Goal: Task Accomplishment & Management: Manage account settings

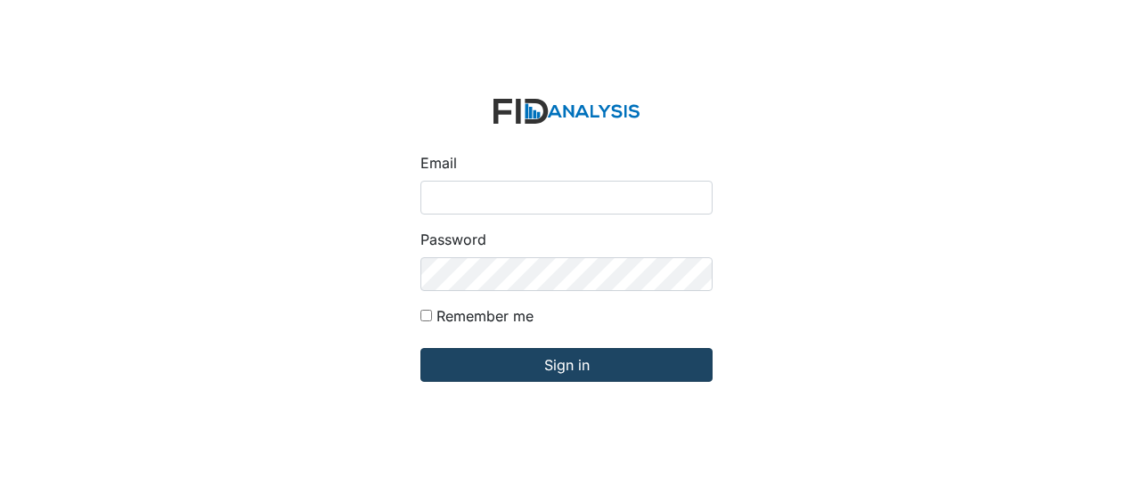
type input "[EMAIL_ADDRESS][DOMAIN_NAME]"
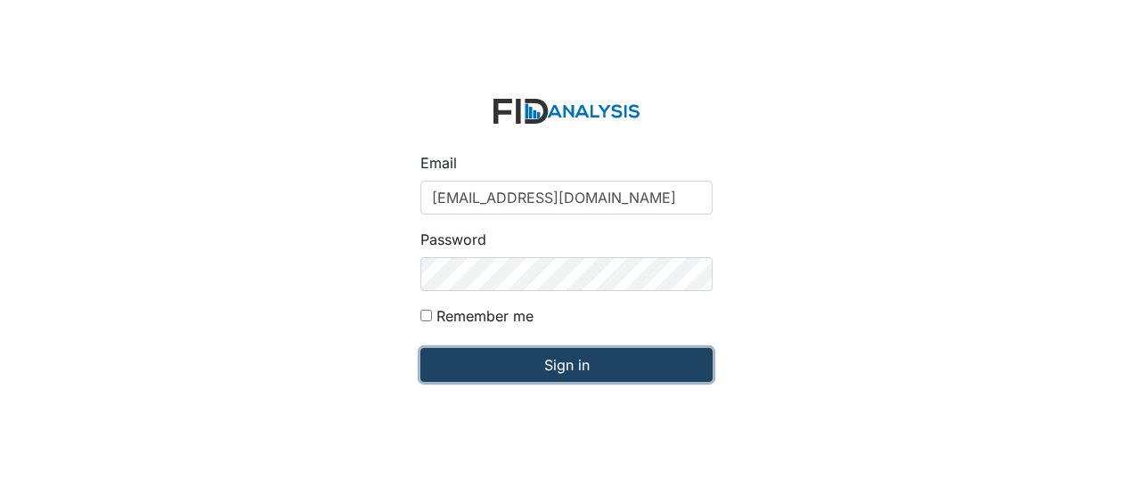
click at [533, 378] on input "Sign in" at bounding box center [566, 365] width 292 height 34
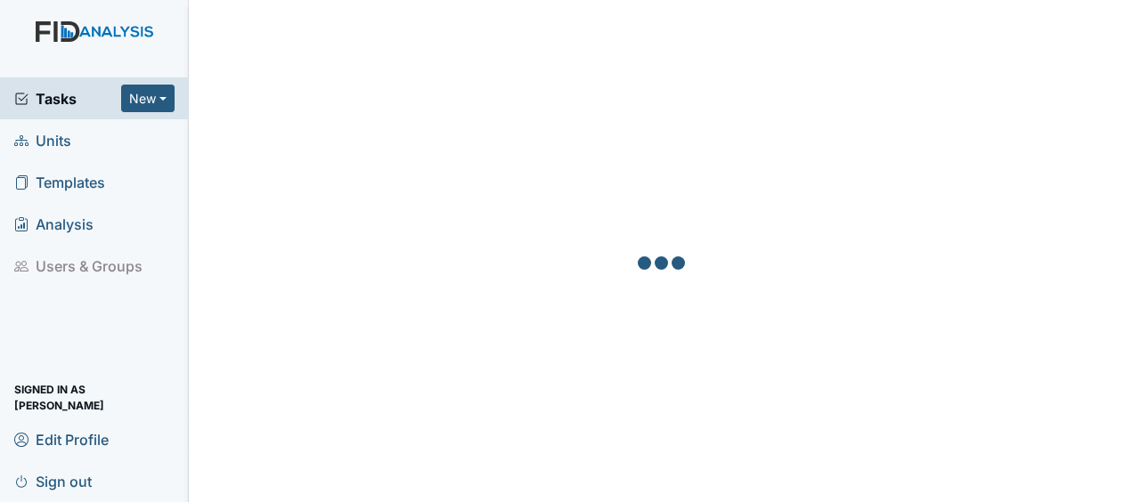
click at [70, 142] on span "Units" at bounding box center [42, 140] width 57 height 28
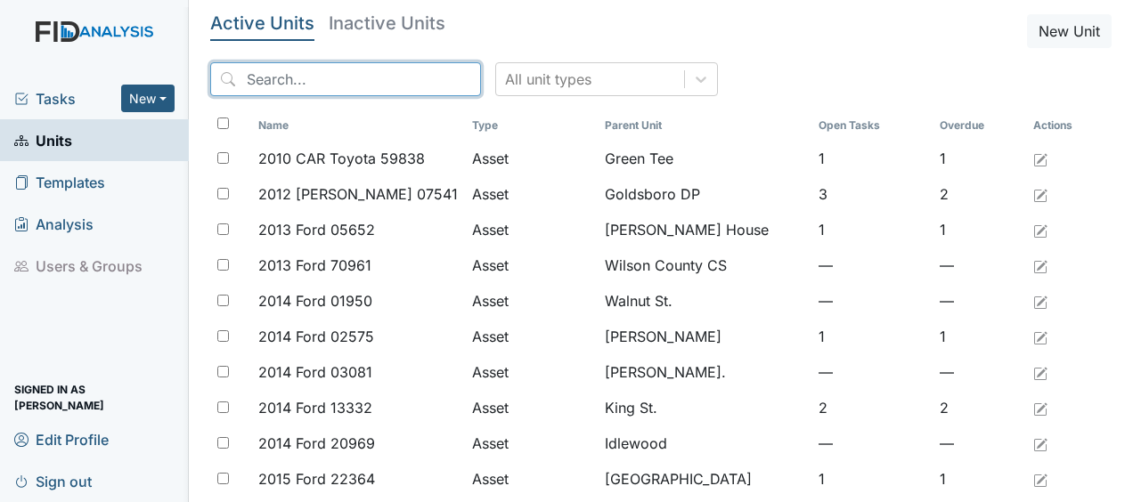
click at [369, 92] on input "search" at bounding box center [345, 79] width 271 height 34
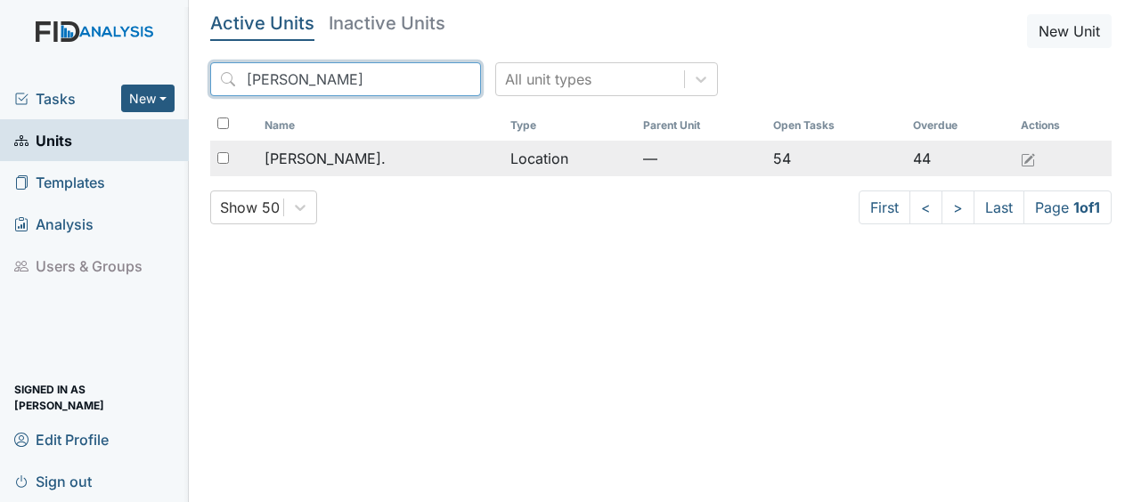
type input "william"
click at [320, 161] on span "[PERSON_NAME]." at bounding box center [324, 158] width 121 height 21
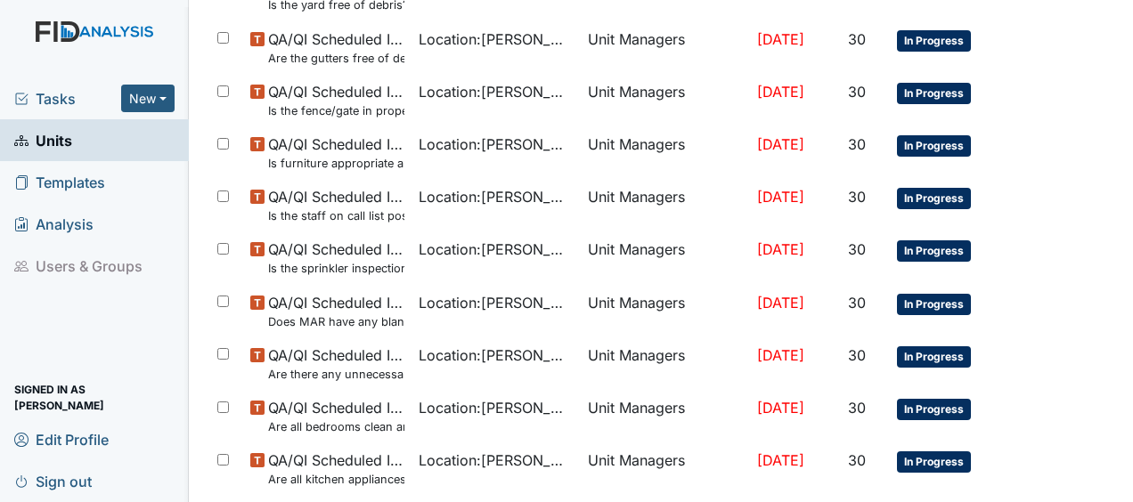
scroll to position [1371, 0]
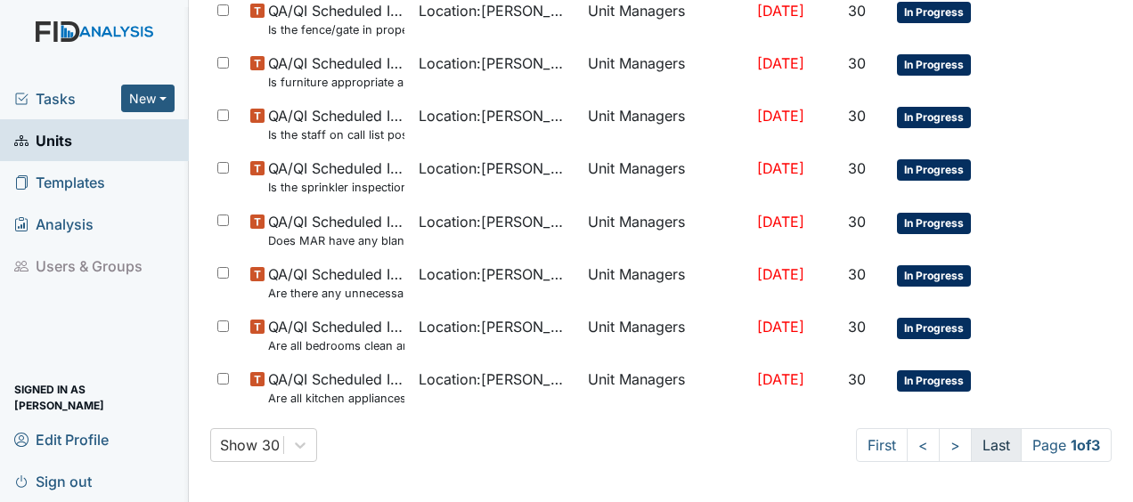
click at [981, 435] on link "Last" at bounding box center [996, 445] width 51 height 34
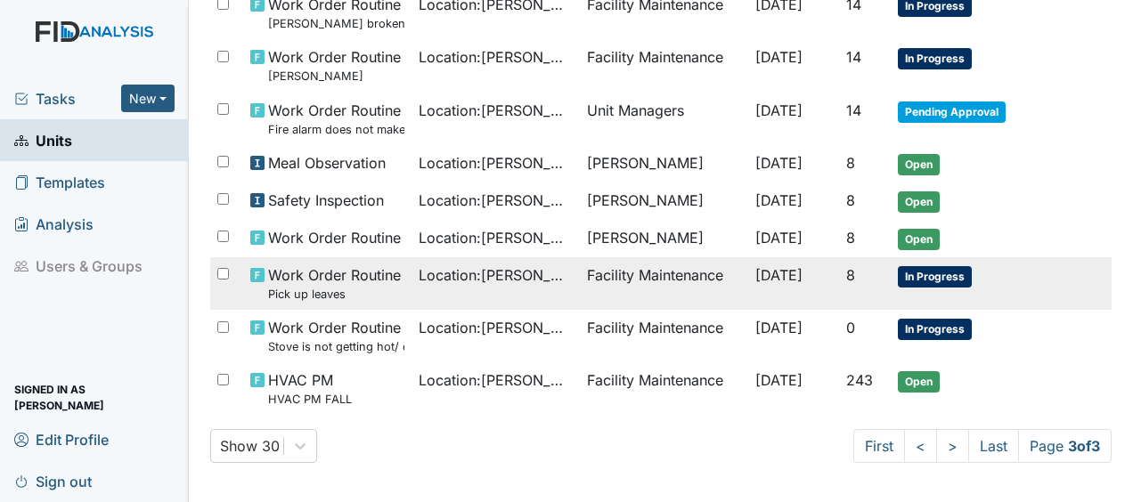
click at [647, 263] on td "Facility Maintenance" at bounding box center [664, 283] width 168 height 53
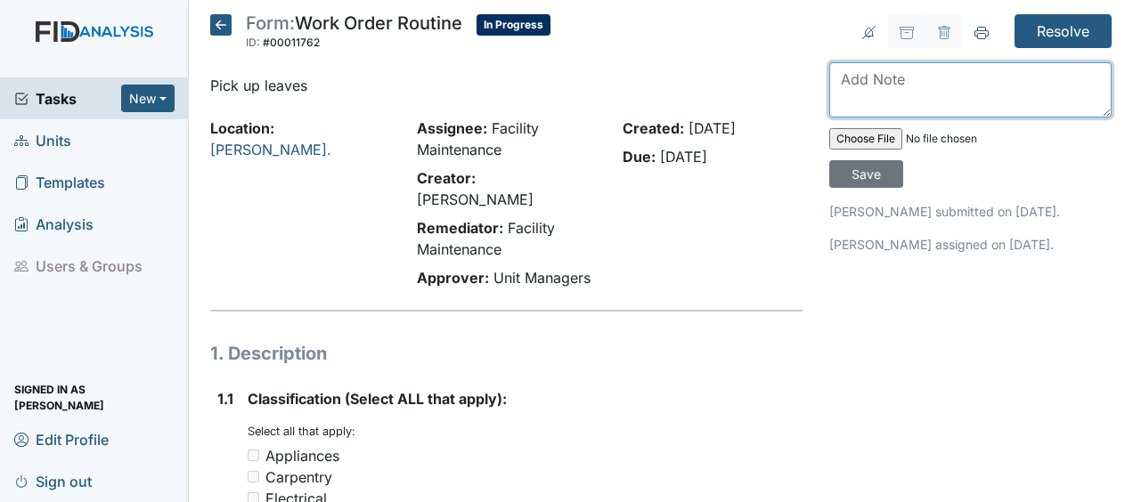
click at [834, 77] on textarea at bounding box center [970, 89] width 282 height 55
type textarea "cleaned up leaves and took to landfill JB"
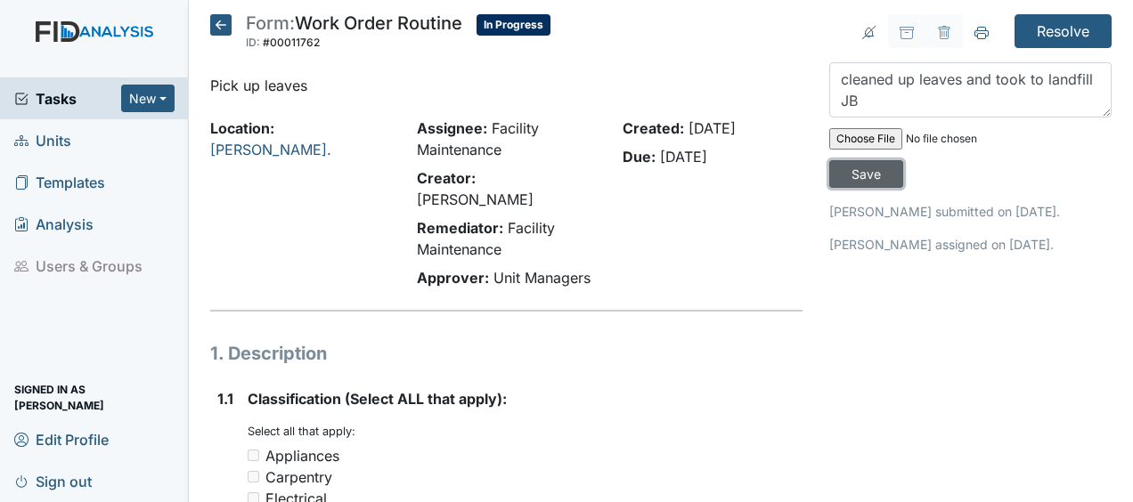
click at [858, 175] on input "Save" at bounding box center [866, 174] width 74 height 28
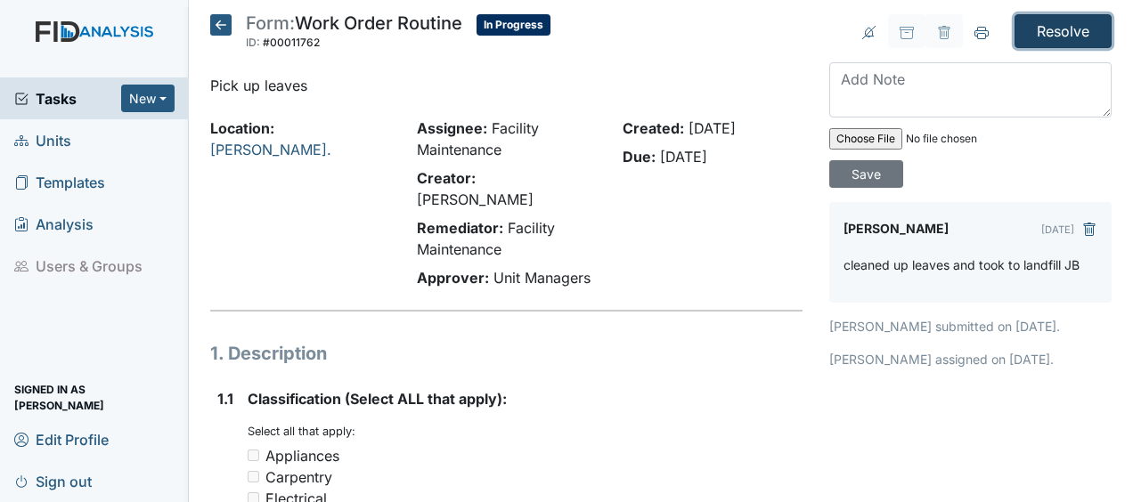
click at [1037, 31] on input "Resolve" at bounding box center [1062, 31] width 97 height 34
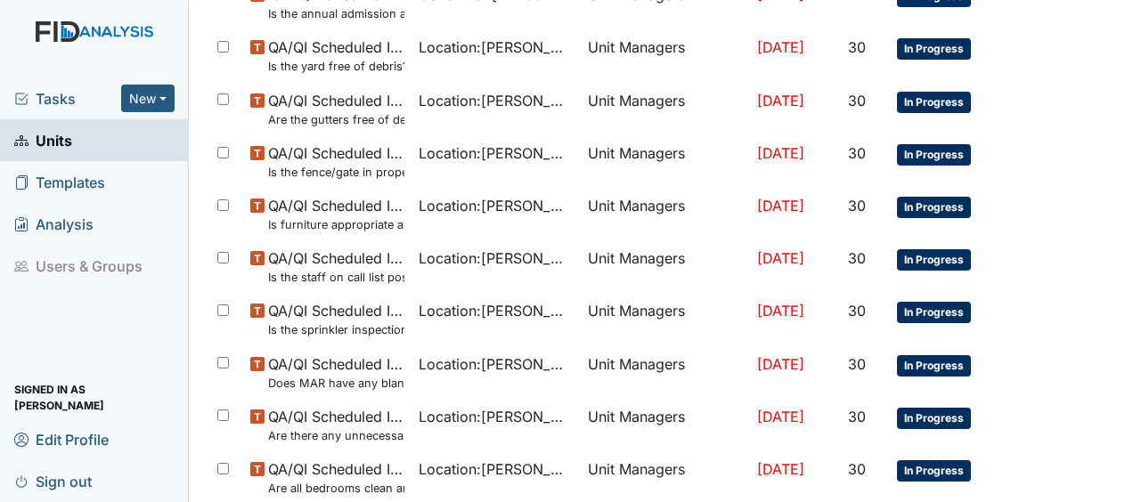
scroll to position [1430, 0]
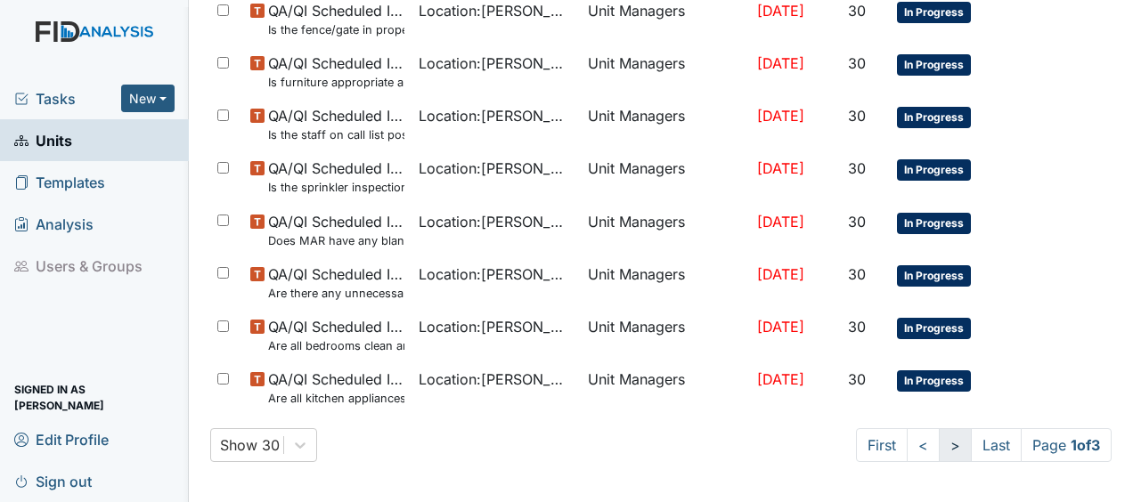
click at [939, 443] on link ">" at bounding box center [955, 445] width 33 height 34
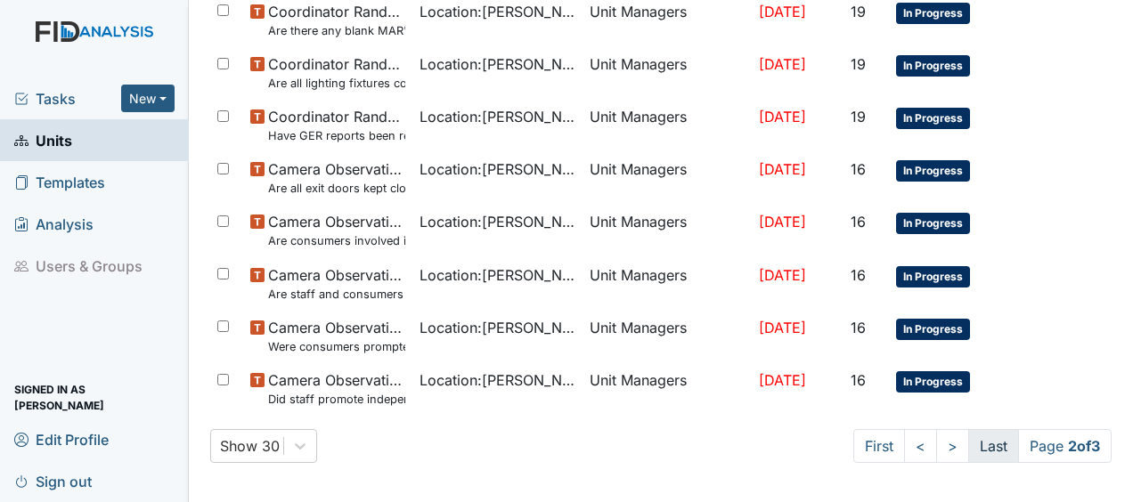
click at [968, 443] on link "Last" at bounding box center [993, 446] width 51 height 34
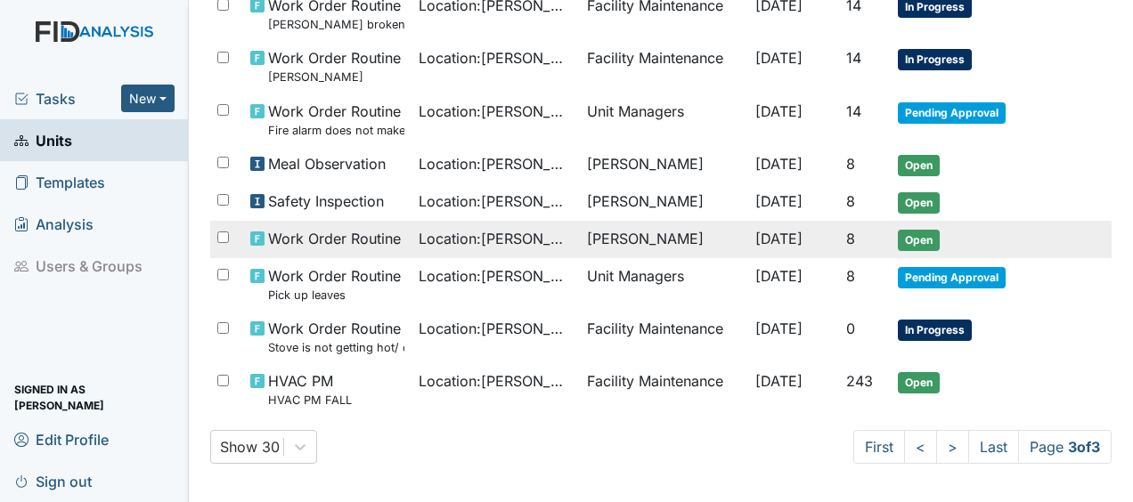
click at [650, 238] on td "[PERSON_NAME]" at bounding box center [664, 239] width 168 height 37
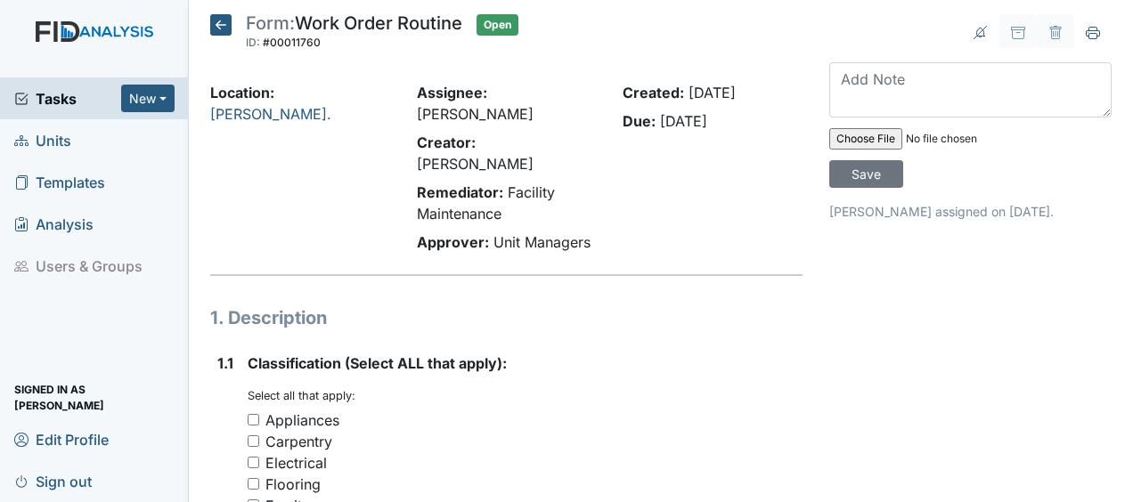
click at [224, 23] on icon at bounding box center [220, 24] width 21 height 21
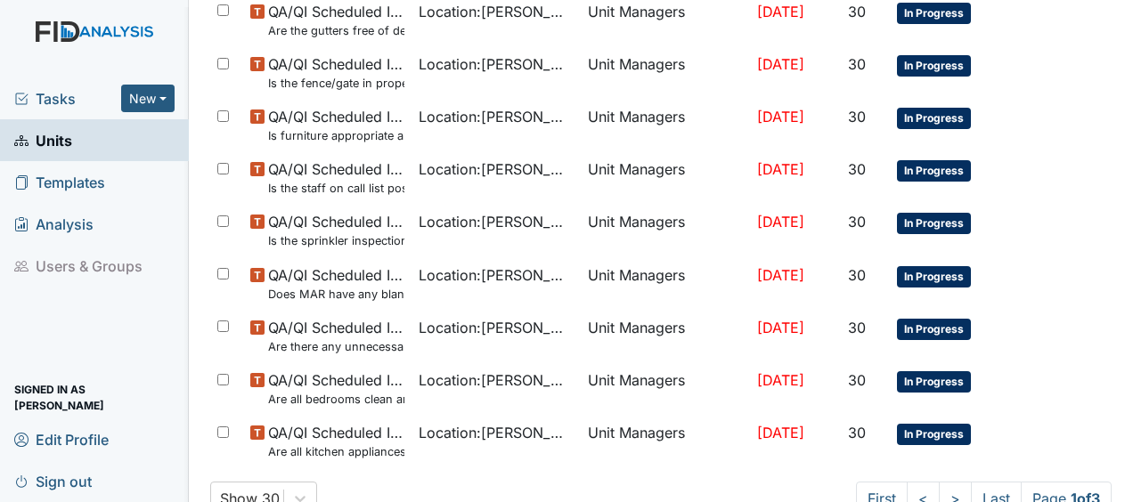
scroll to position [1371, 0]
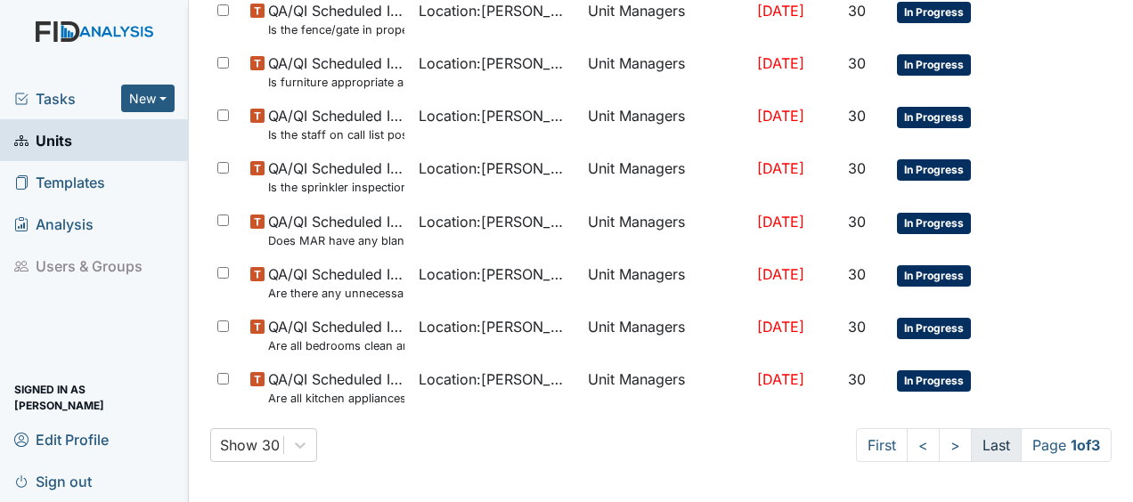
click at [980, 439] on link "Last" at bounding box center [996, 445] width 51 height 34
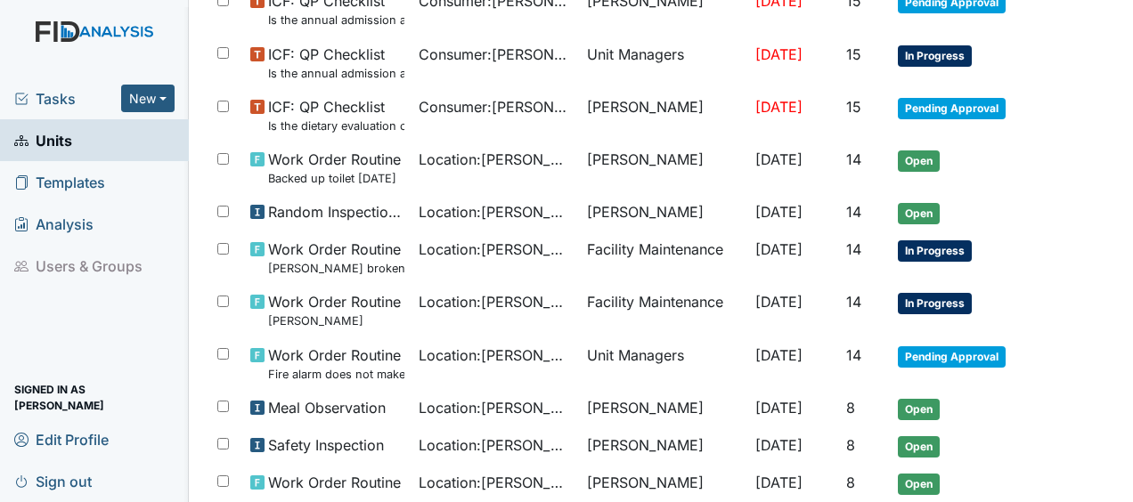
scroll to position [361, 0]
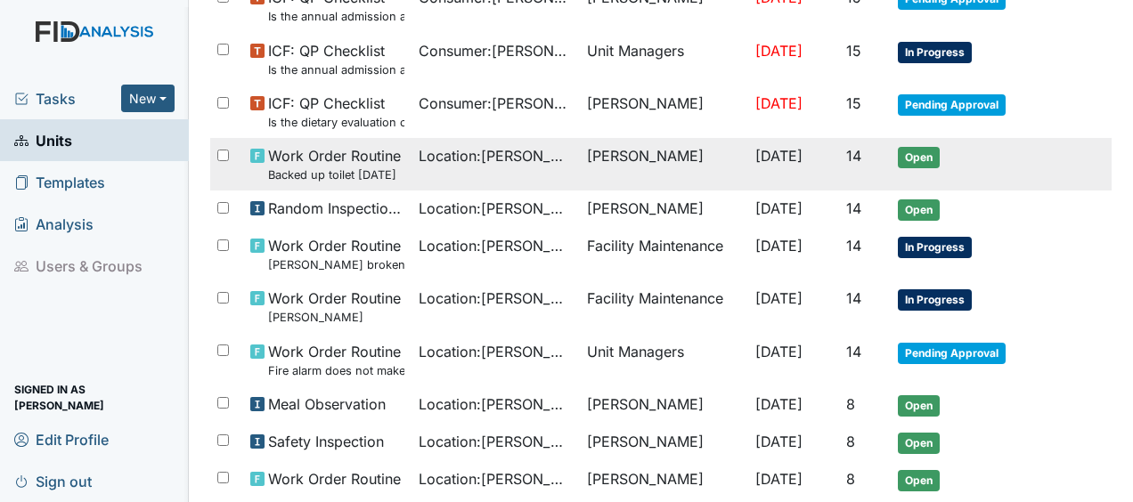
click at [755, 153] on span "[DATE]" at bounding box center [778, 156] width 47 height 18
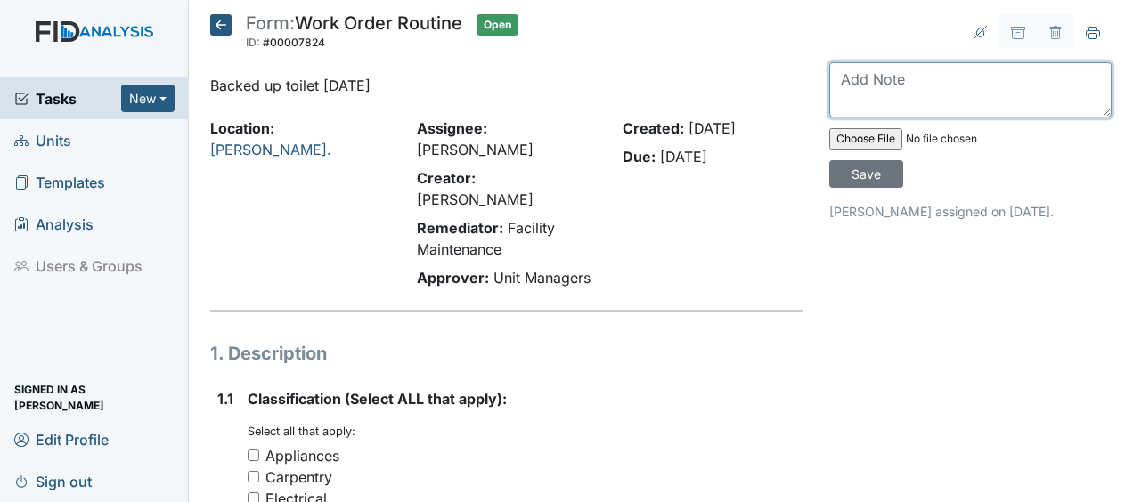
click at [853, 89] on textarea at bounding box center [970, 89] width 282 height 55
type textarea "cleared JB"
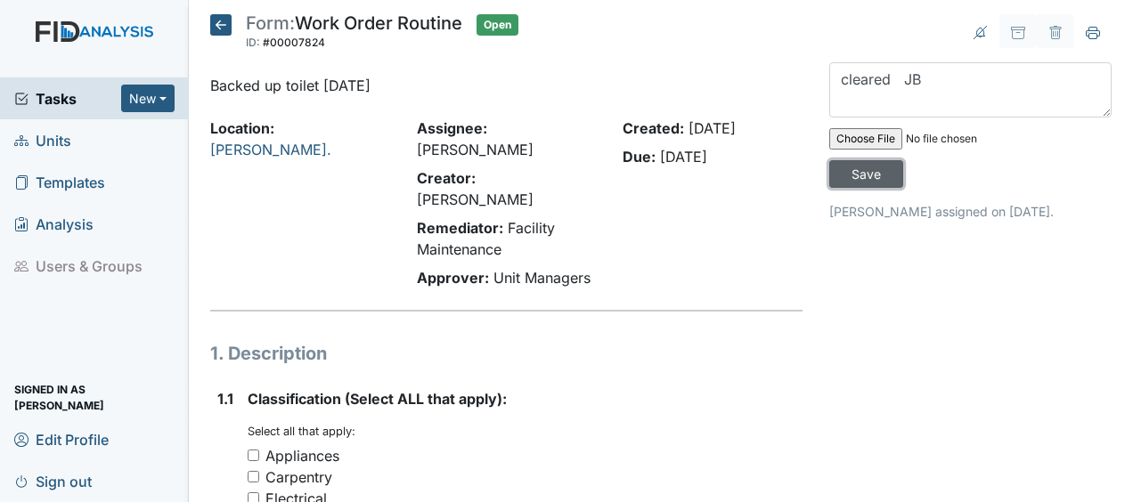
click at [858, 174] on input "Save" at bounding box center [866, 174] width 74 height 28
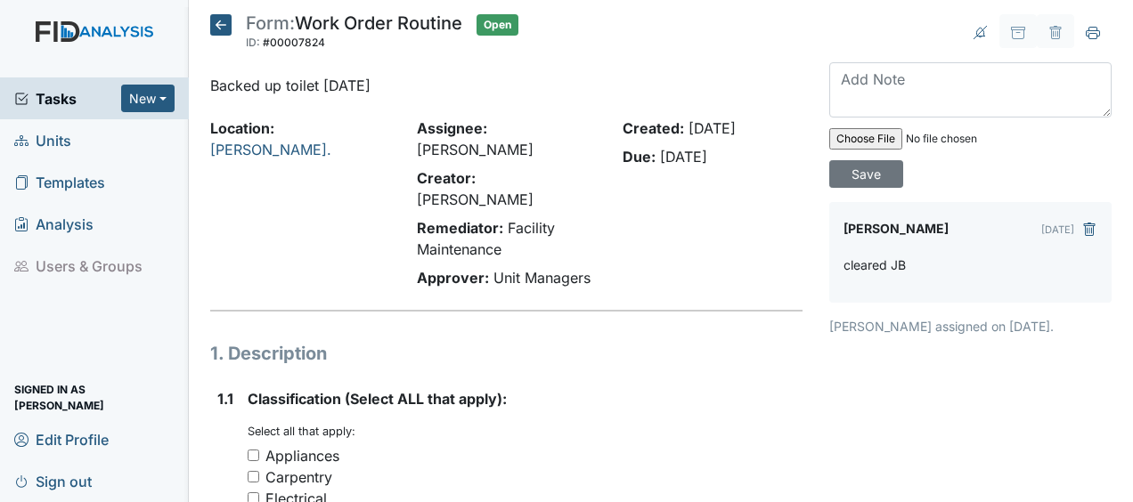
click at [223, 28] on icon at bounding box center [220, 24] width 21 height 21
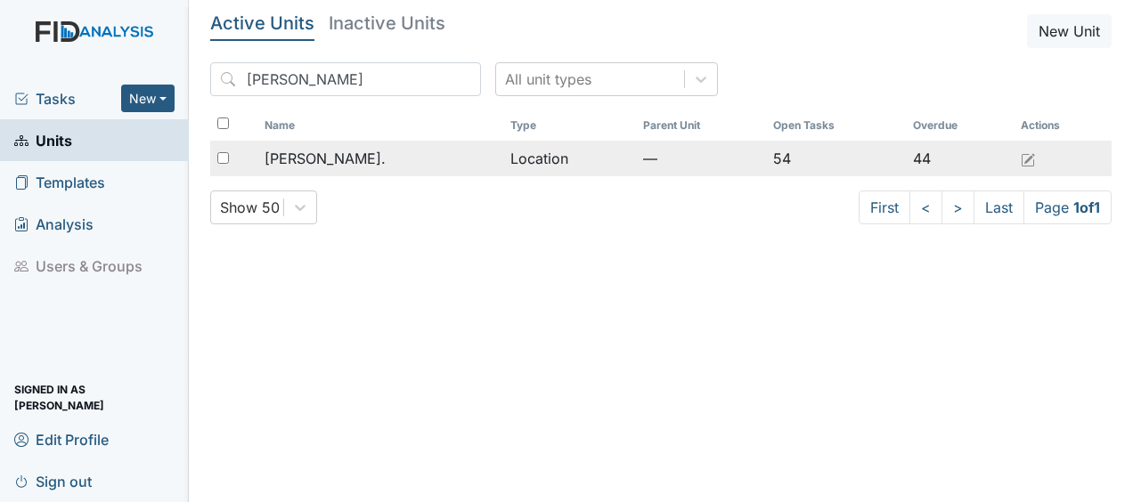
click at [331, 150] on span "[PERSON_NAME]." at bounding box center [324, 158] width 121 height 21
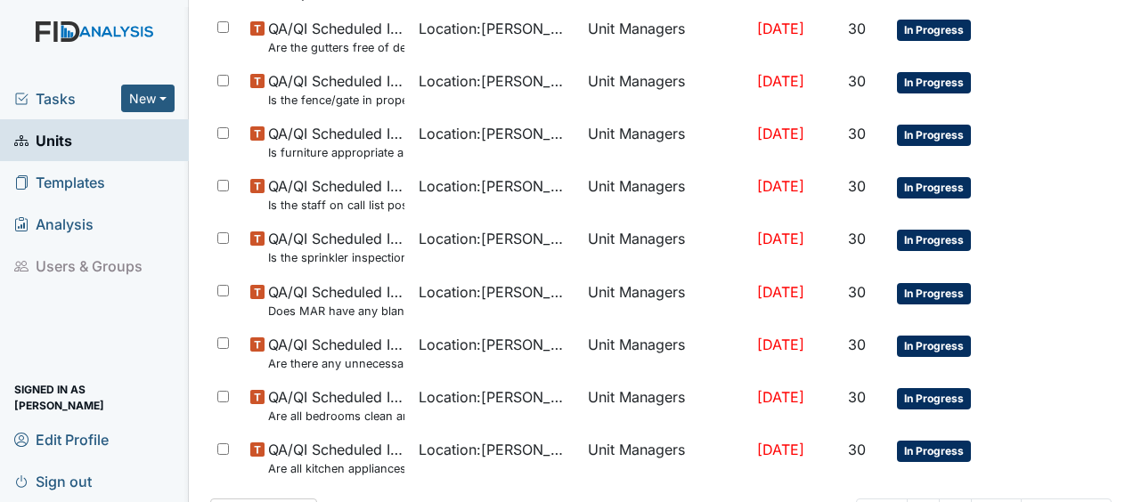
scroll to position [1371, 0]
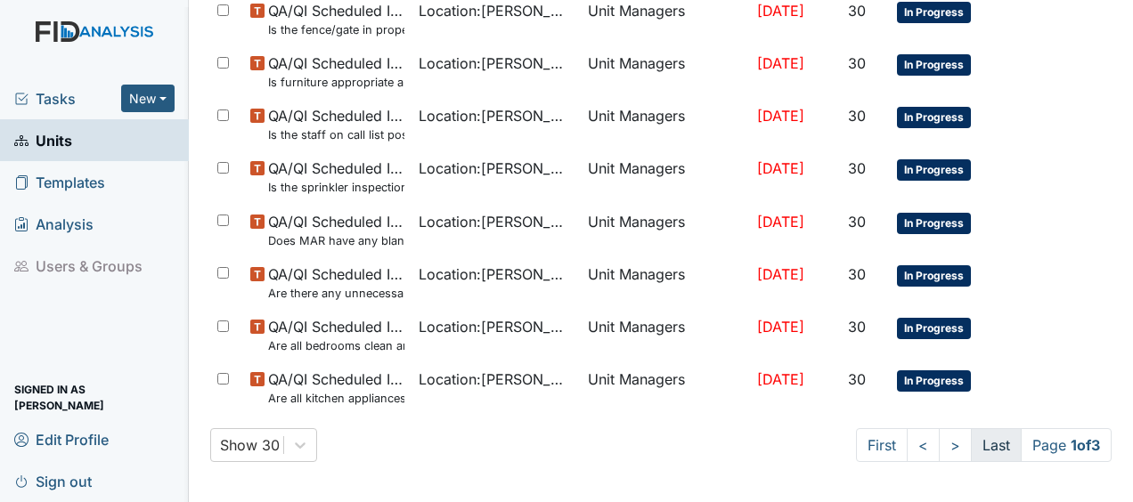
click at [976, 435] on link "Last" at bounding box center [996, 445] width 51 height 34
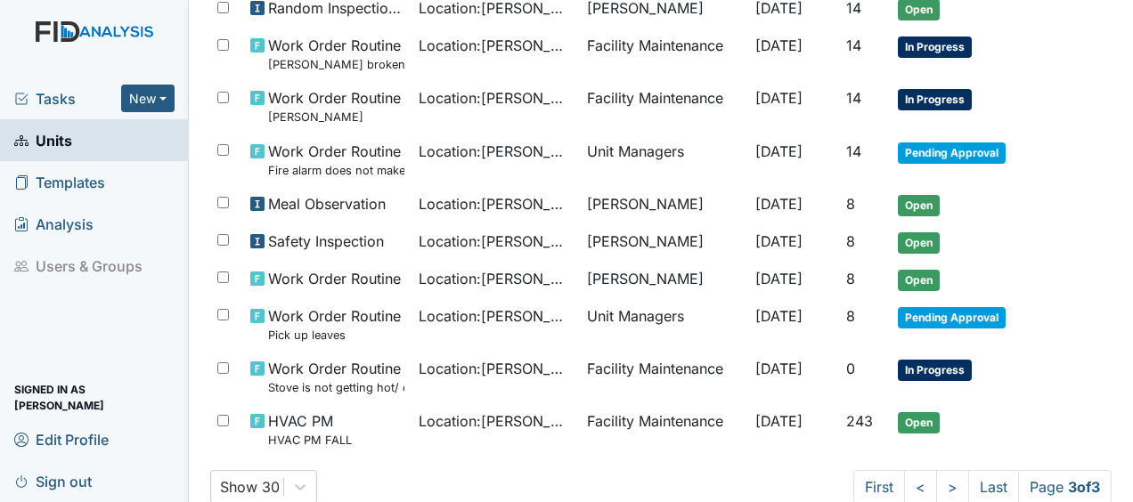
scroll to position [602, 0]
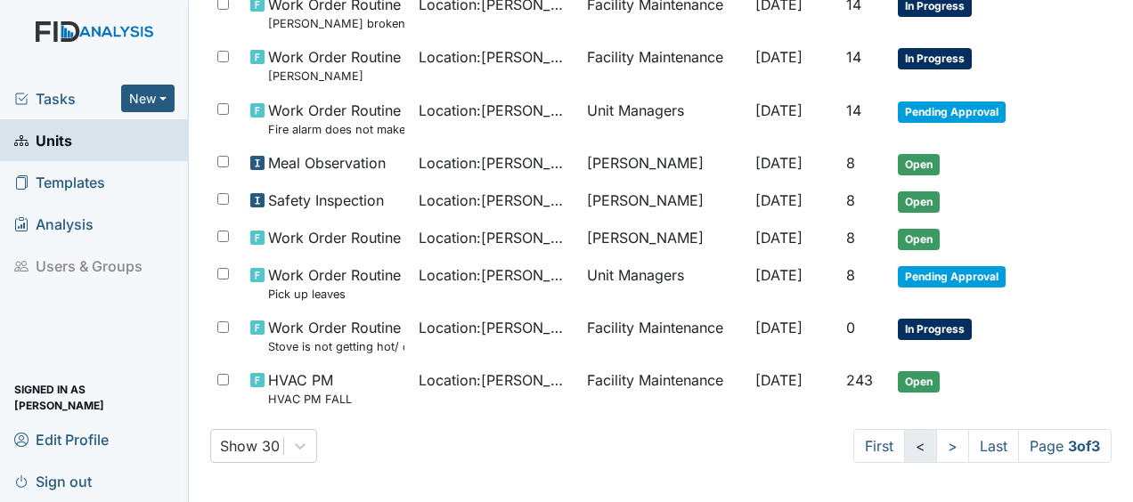
click at [904, 445] on link "<" at bounding box center [920, 446] width 33 height 34
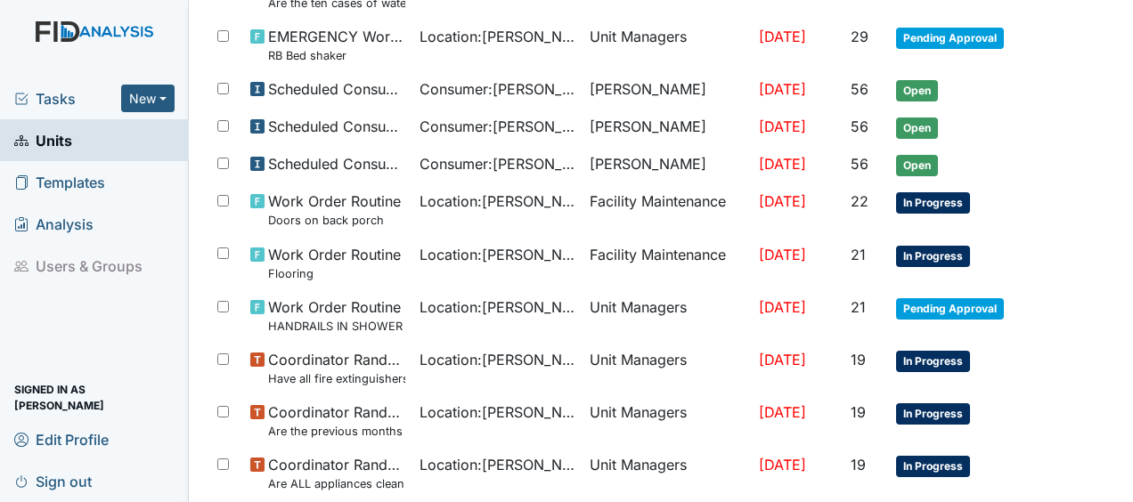
scroll to position [271, 0]
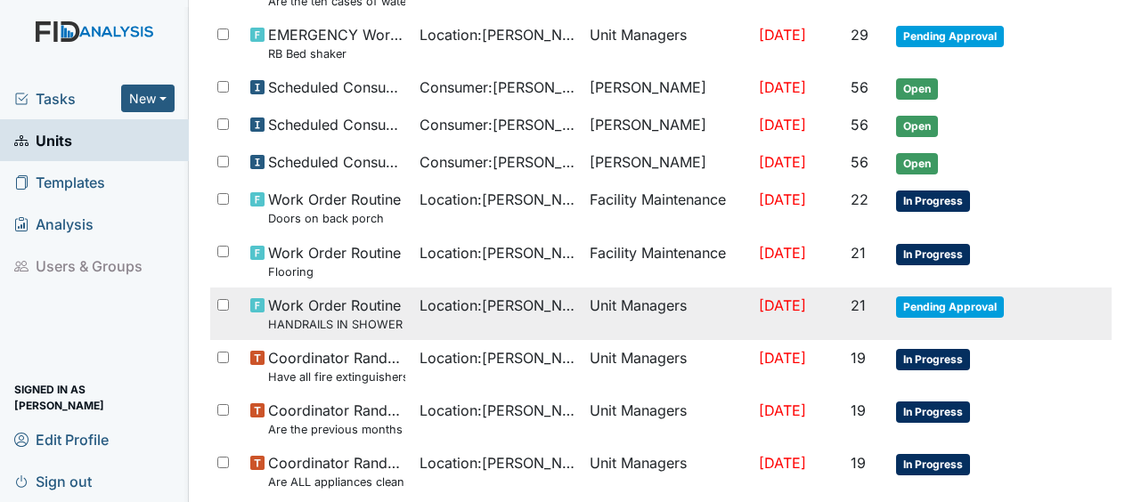
click at [655, 297] on td "Unit Managers" at bounding box center [666, 314] width 169 height 53
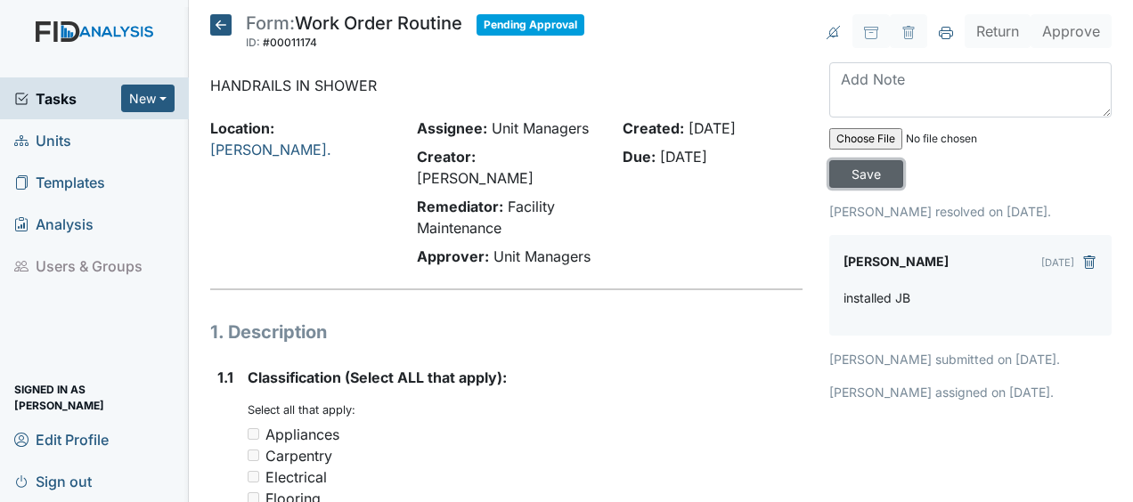
click at [859, 175] on input "Save" at bounding box center [866, 174] width 74 height 28
click at [216, 25] on icon at bounding box center [220, 24] width 21 height 21
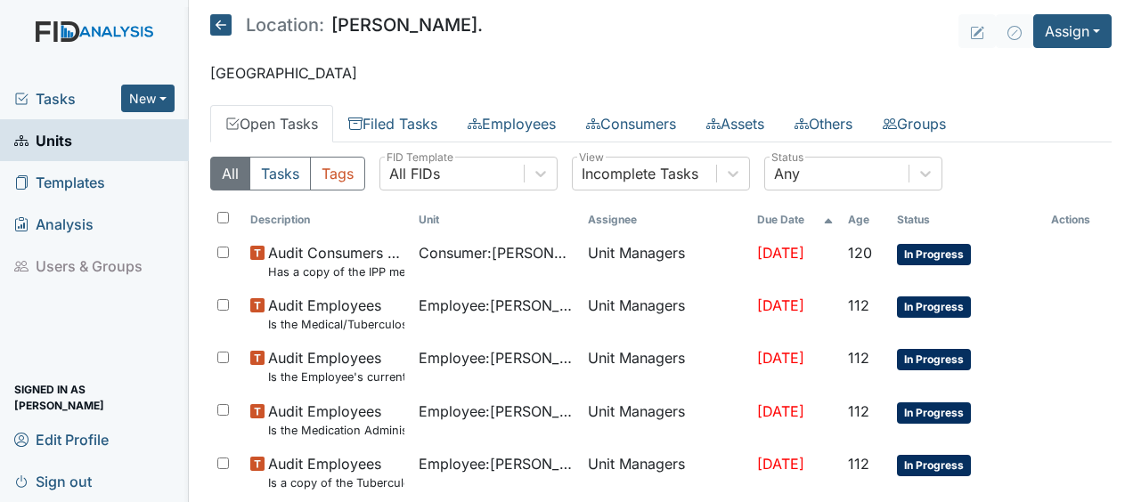
click at [216, 25] on icon at bounding box center [220, 24] width 21 height 21
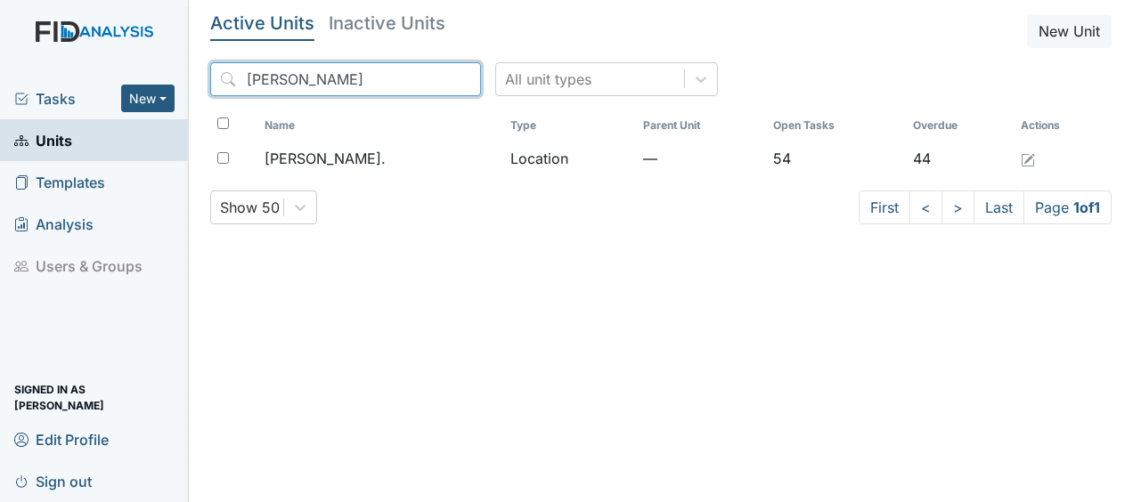
click at [424, 76] on input "[PERSON_NAME]" at bounding box center [345, 79] width 271 height 34
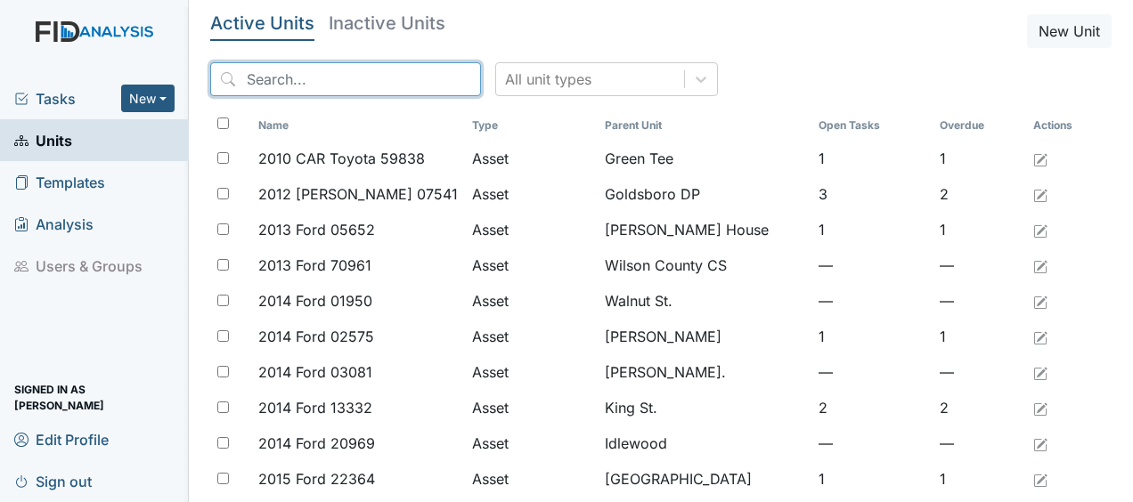
click at [424, 76] on input "search" at bounding box center [345, 79] width 271 height 34
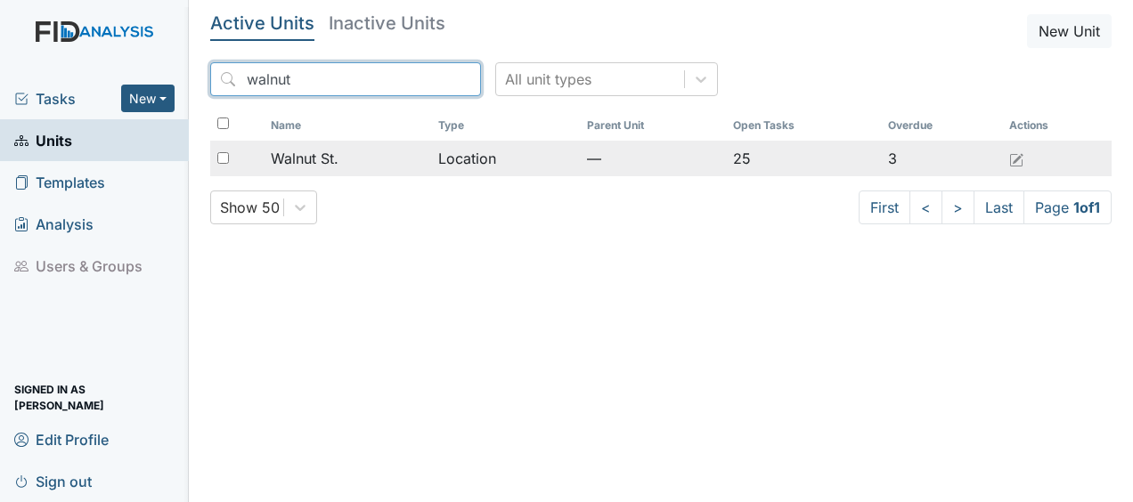
type input "walnut"
click at [338, 160] on div "Walnut St." at bounding box center [348, 158] width 154 height 21
